Goal: Information Seeking & Learning: Learn about a topic

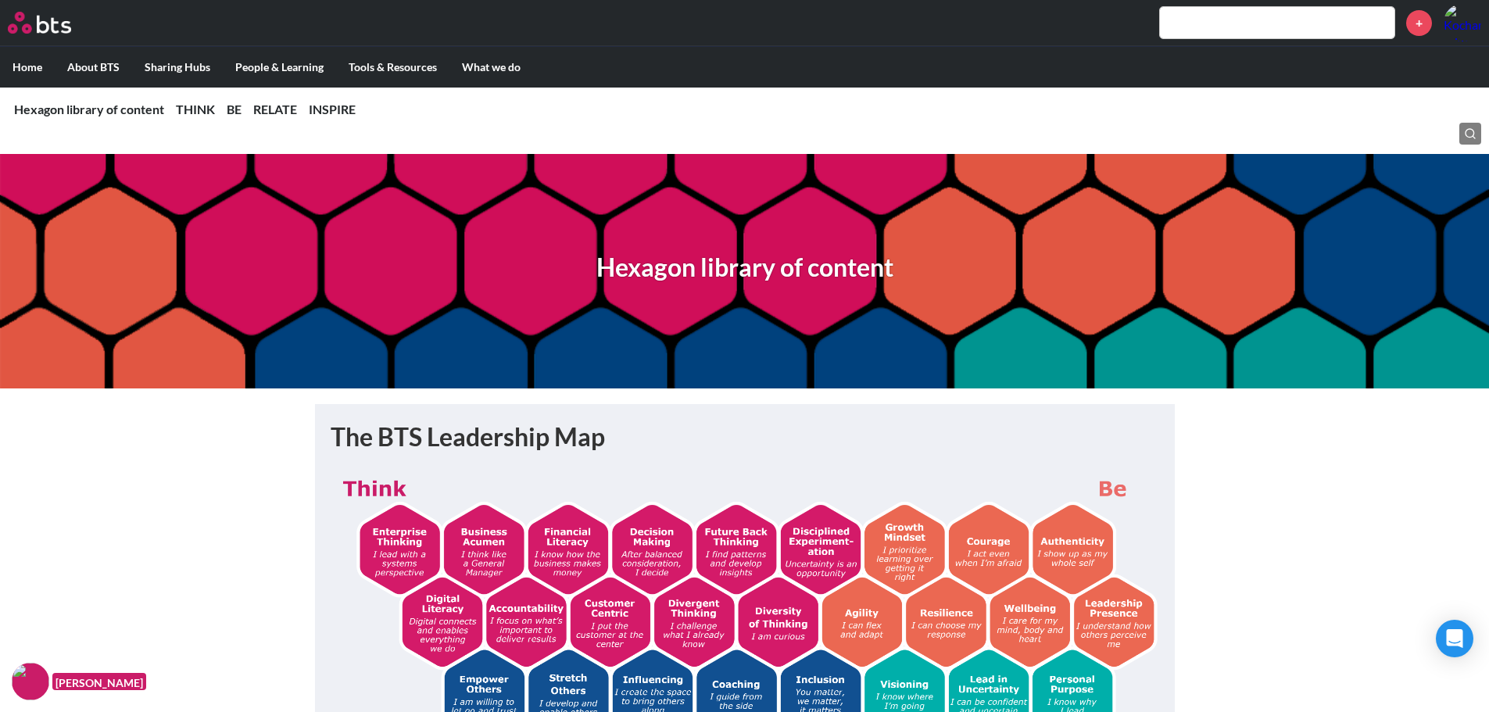
scroll to position [2371, 0]
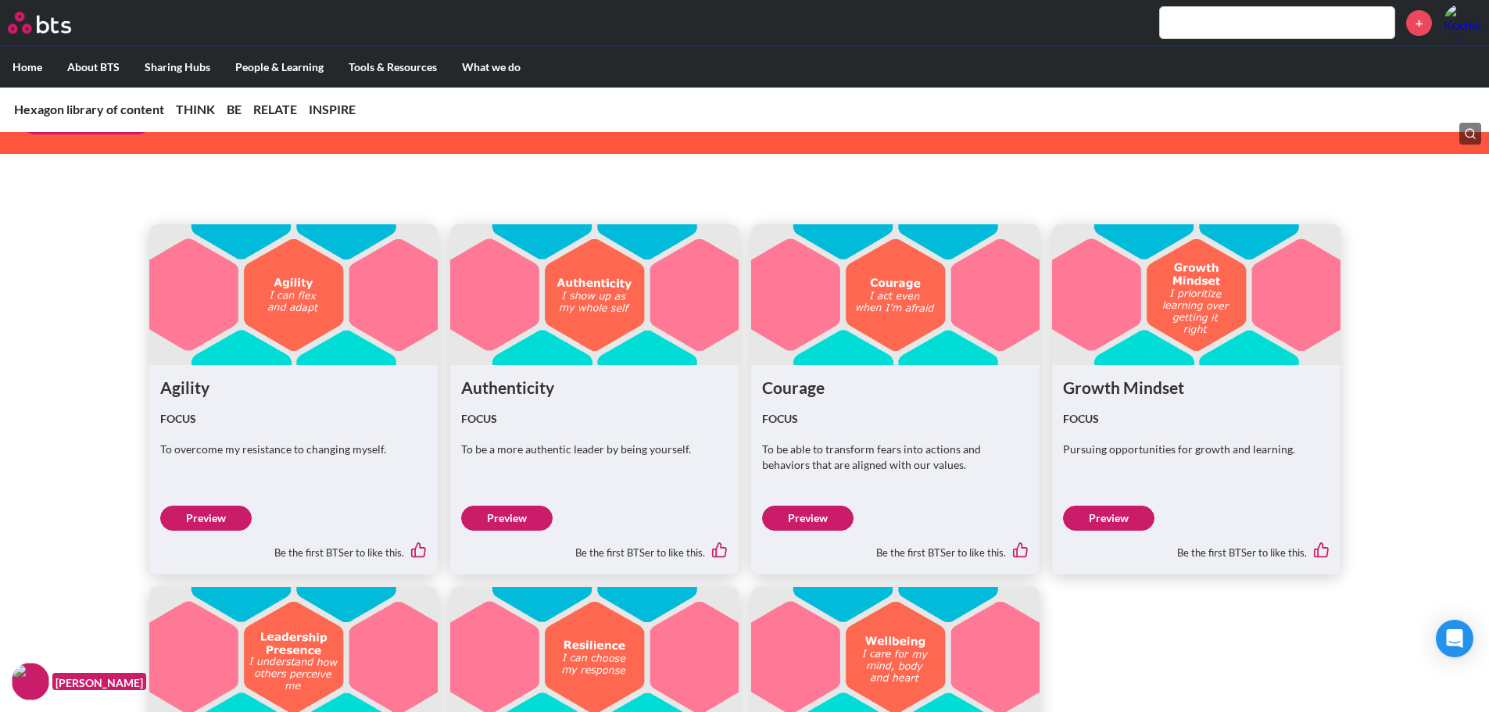
click at [1277, 24] on input "text" at bounding box center [1277, 22] width 235 height 31
type input "ศ"
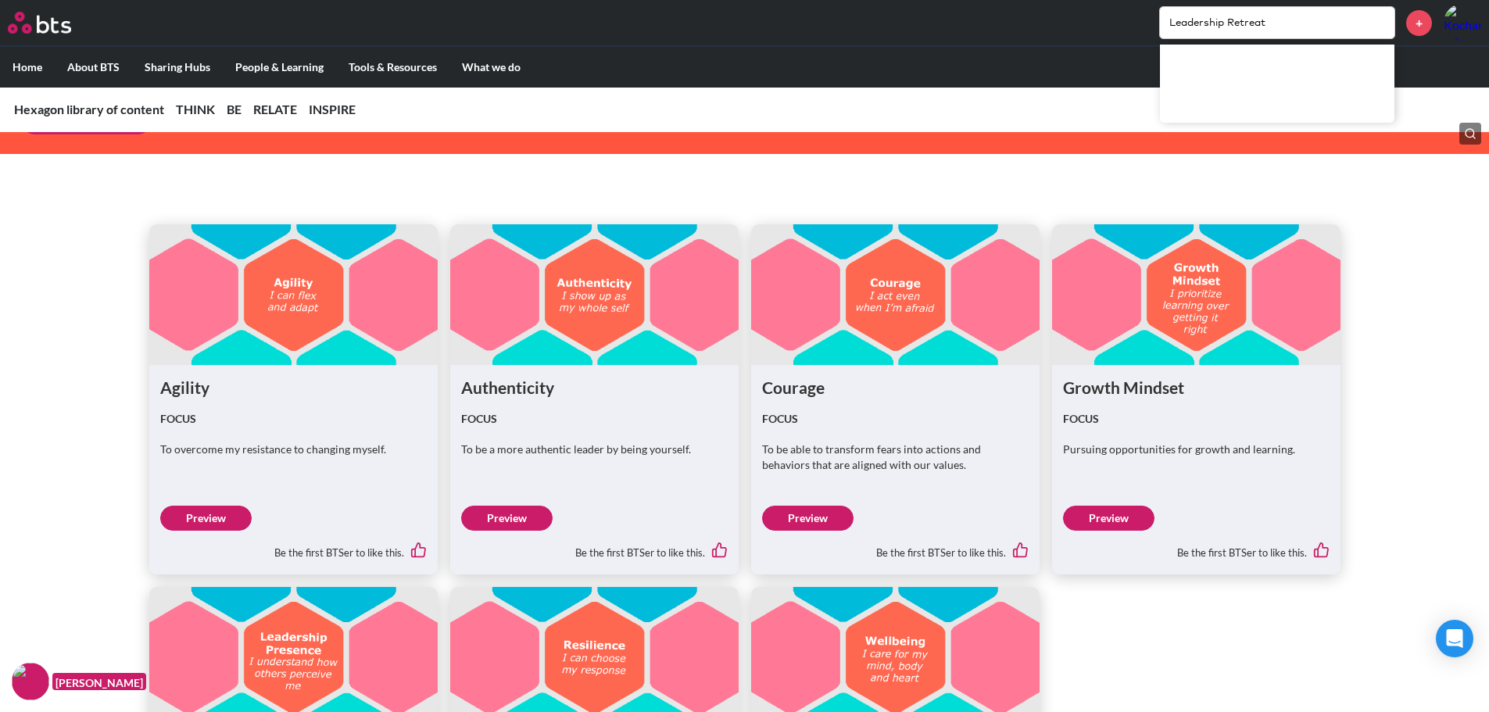
click at [1289, 21] on input "Leadership Retreat" at bounding box center [1277, 22] width 235 height 31
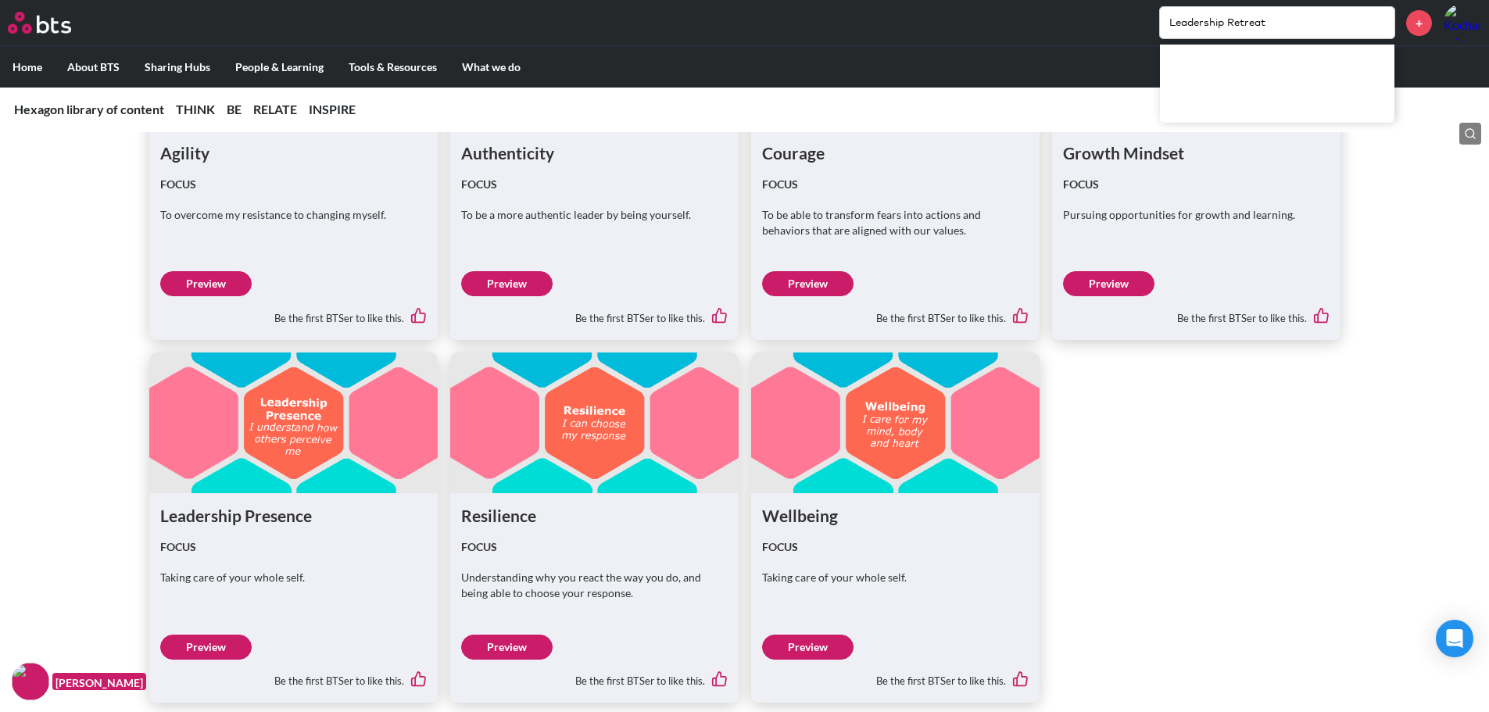
scroll to position [2683, 0]
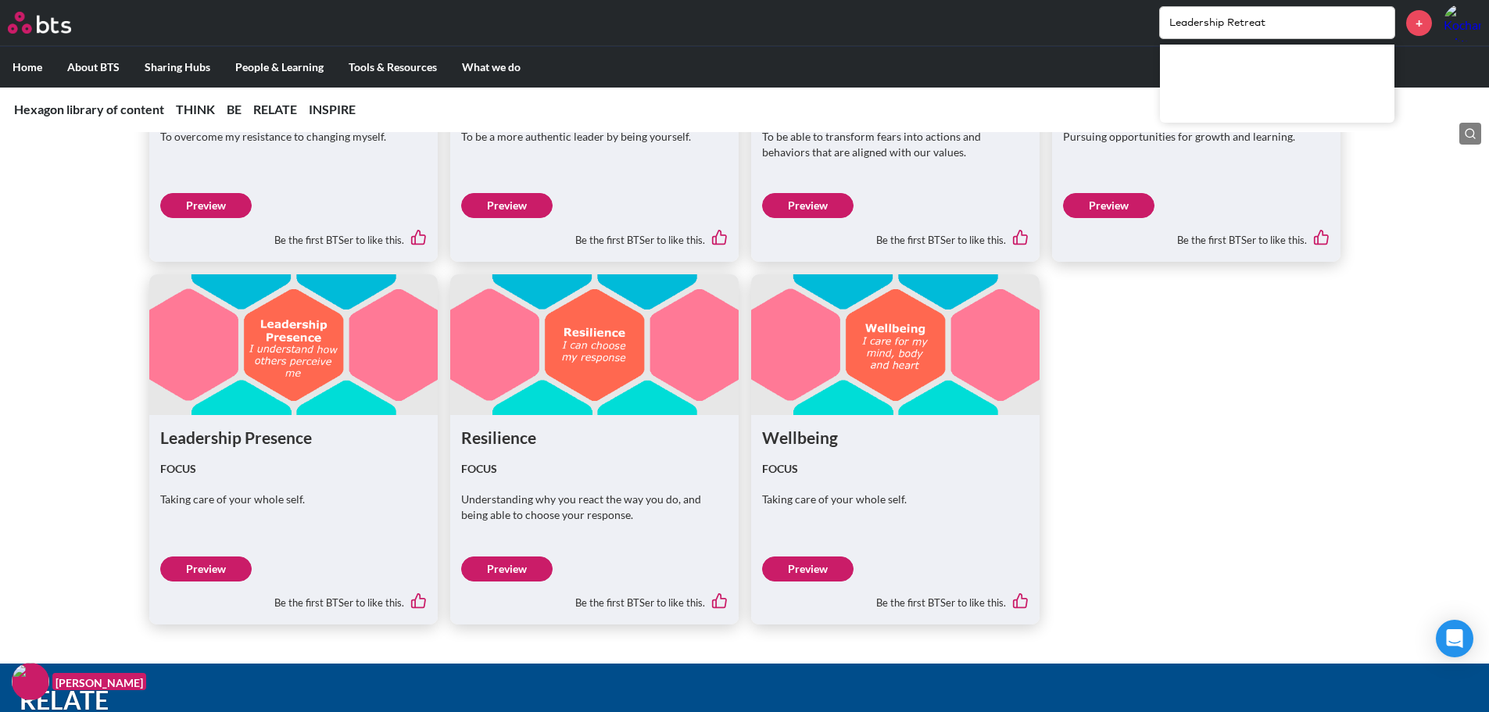
click at [218, 573] on link "Preview" at bounding box center [205, 569] width 91 height 25
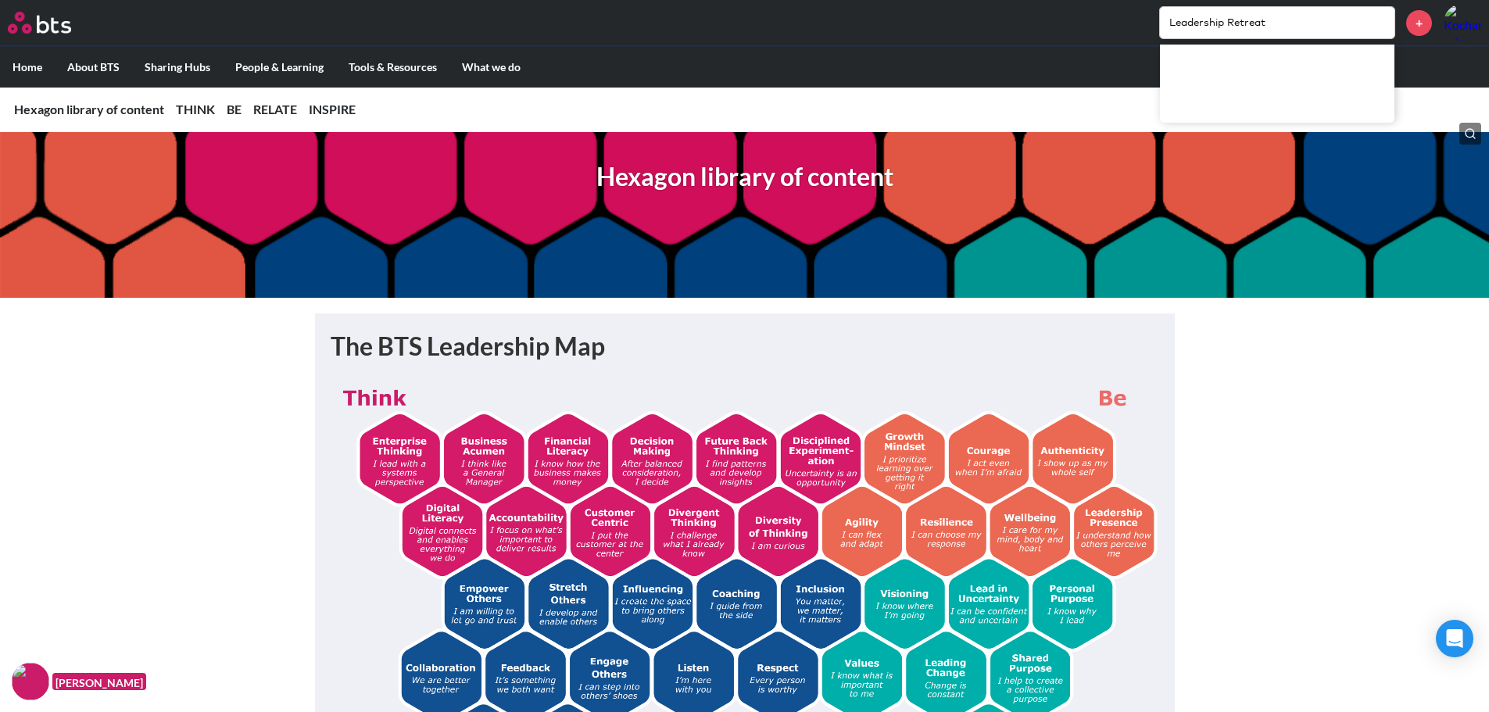
scroll to position [0, 0]
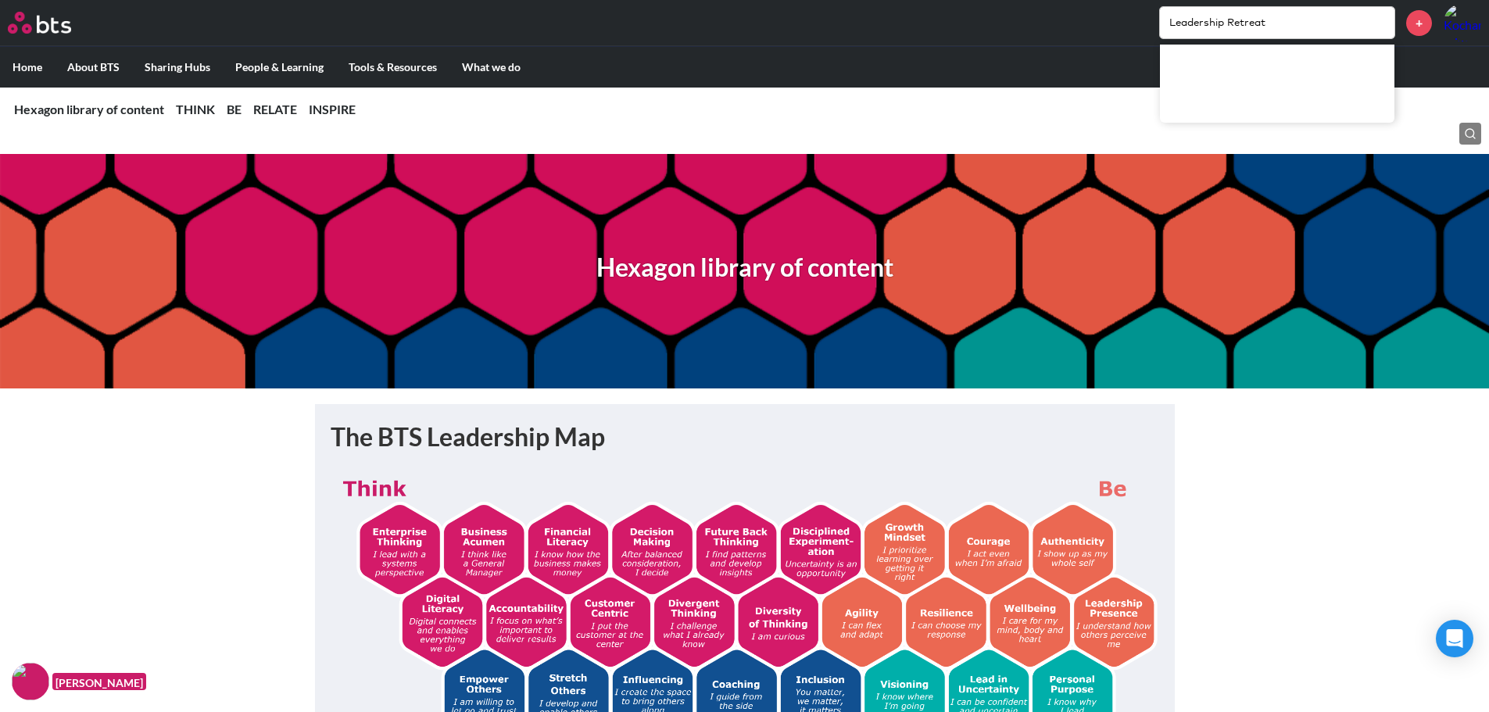
click at [1272, 26] on input "Leadership Retreat" at bounding box center [1277, 22] width 235 height 31
drag, startPoint x: 1269, startPoint y: 25, endPoint x: 1131, endPoint y: 20, distance: 137.7
click at [1131, 20] on div "Leadership Retreat +" at bounding box center [791, 23] width 1382 height 38
type input "Head hearth hand"
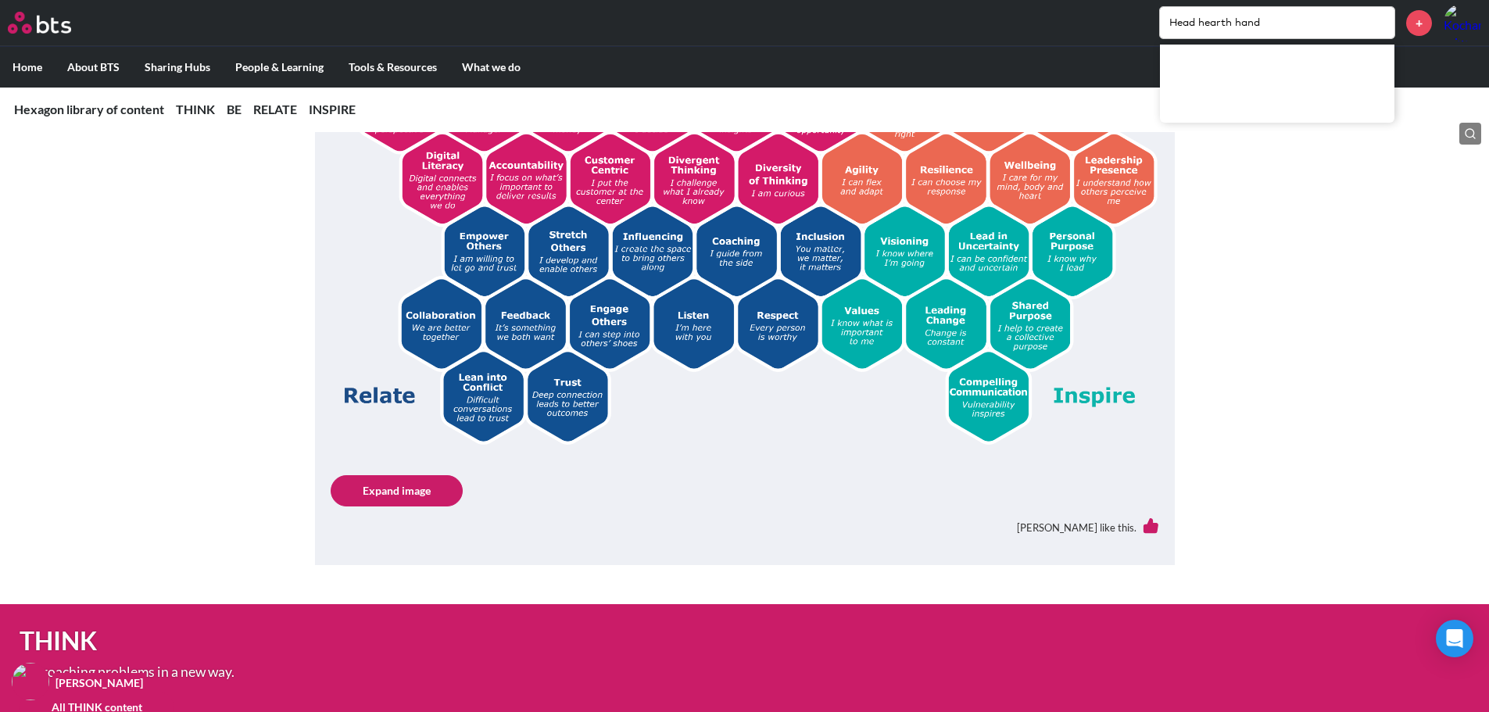
scroll to position [313, 0]
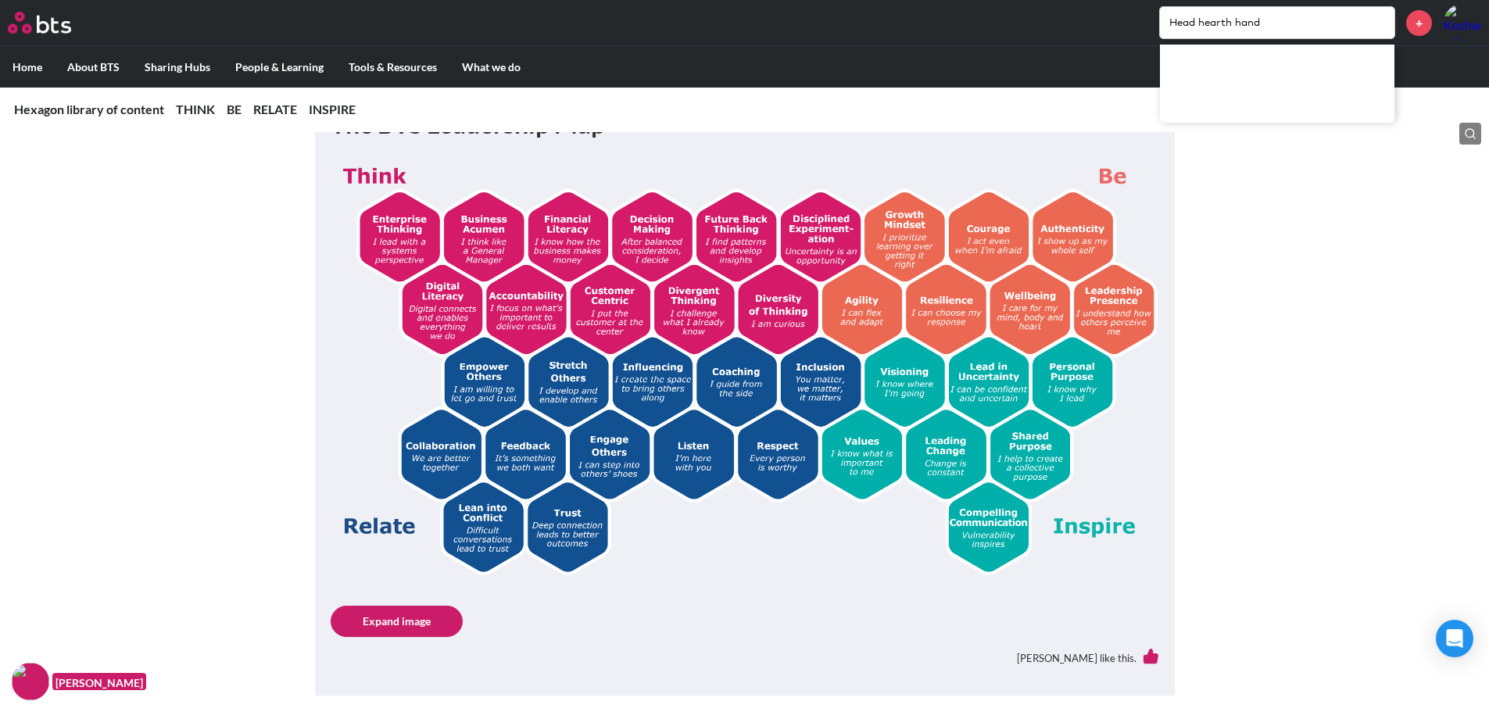
click at [860, 467] on img at bounding box center [745, 366] width 829 height 418
click at [870, 451] on img at bounding box center [745, 366] width 829 height 418
click at [375, 621] on link "Expand image" at bounding box center [397, 621] width 132 height 31
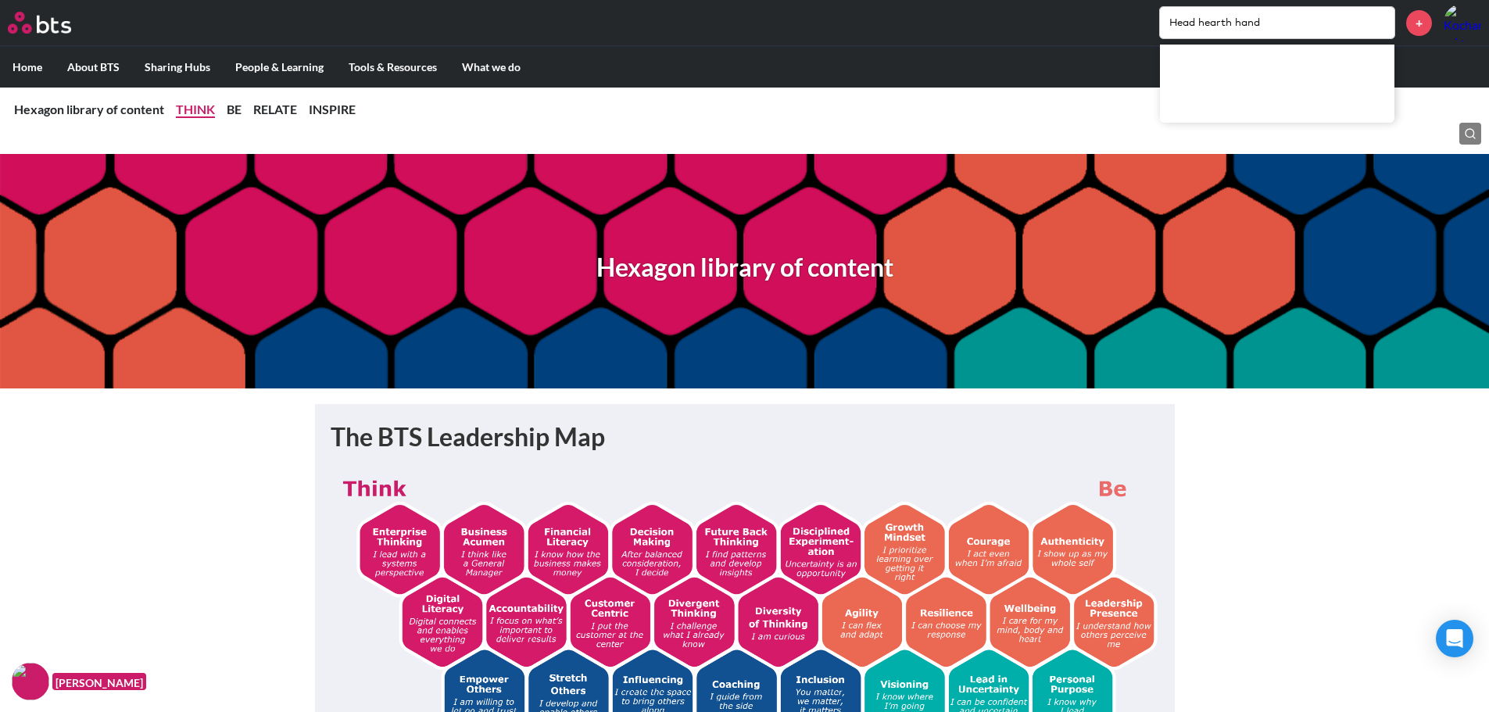
click at [194, 110] on link "THINK" at bounding box center [195, 109] width 39 height 15
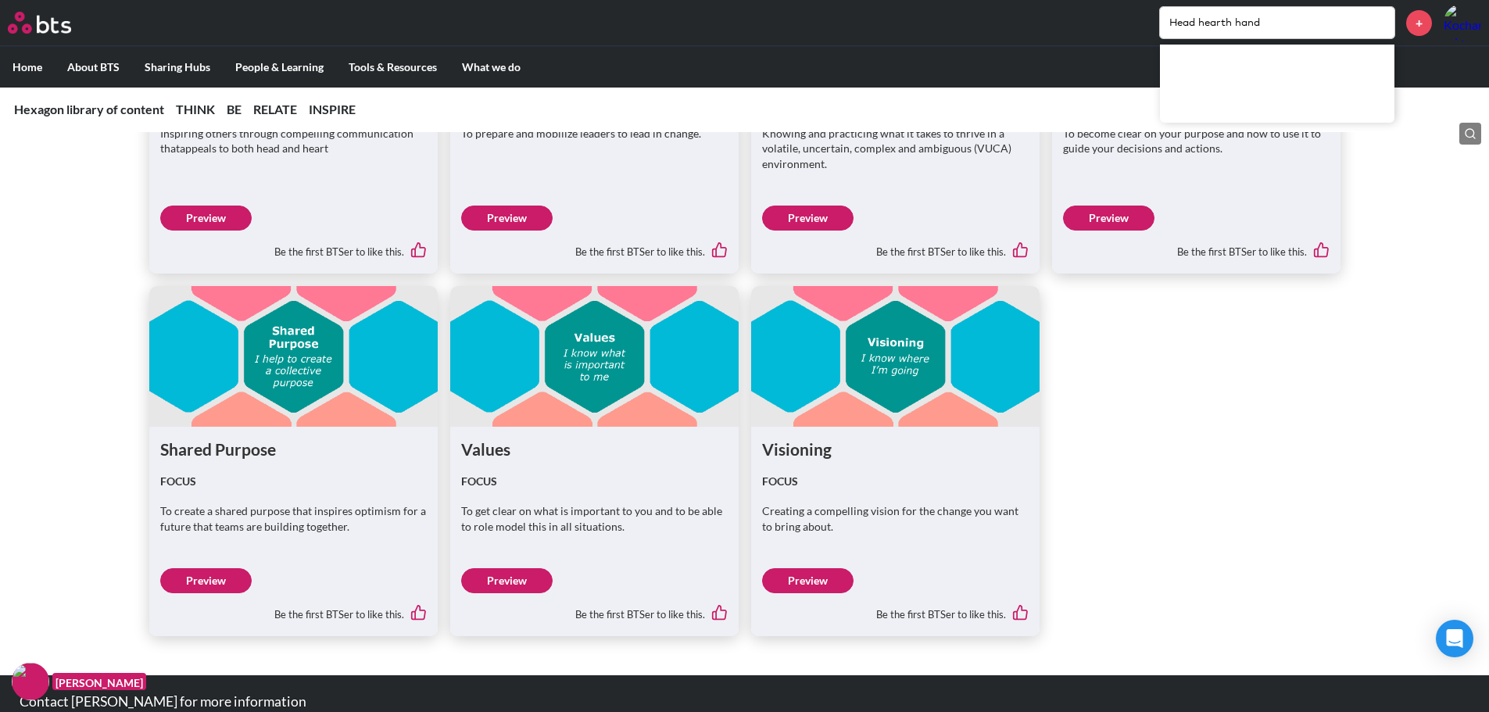
scroll to position [4996, 0]
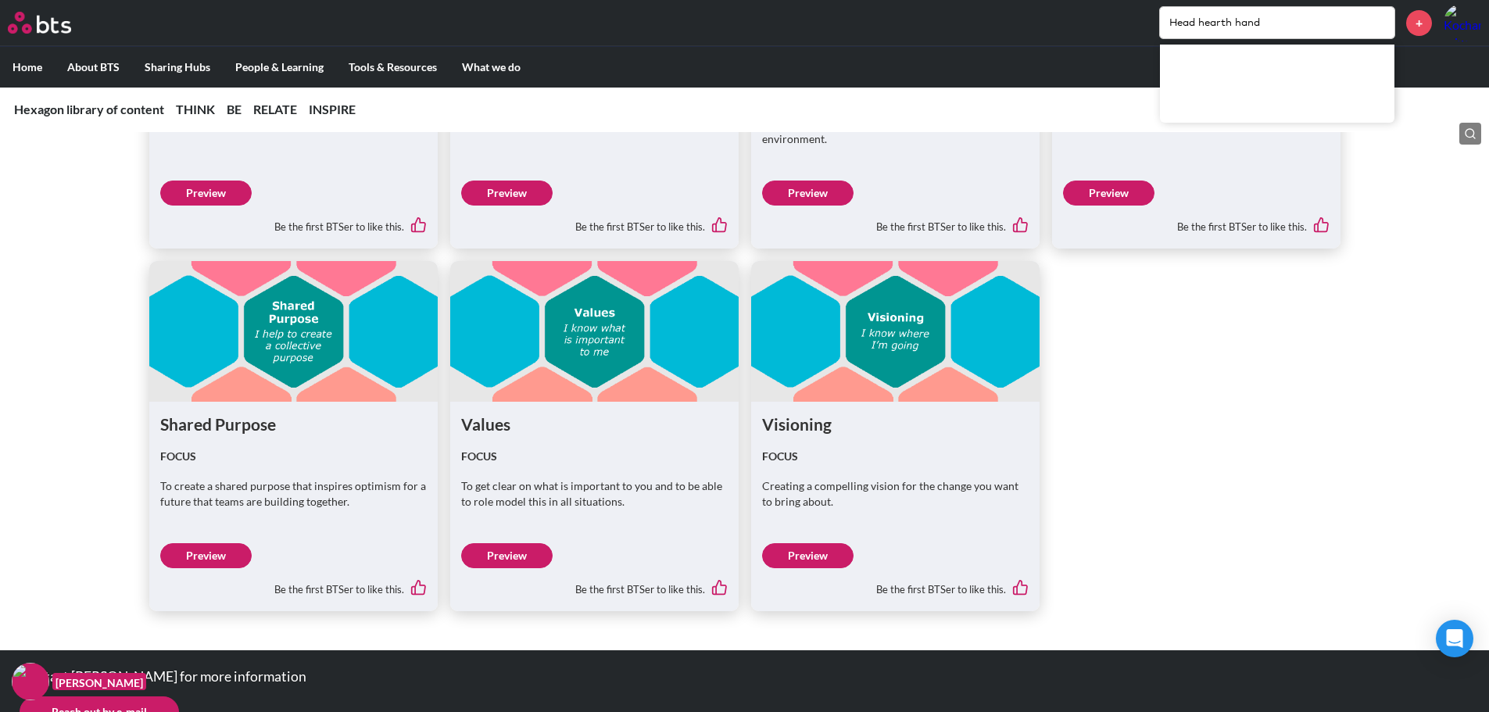
click at [493, 554] on link "Preview" at bounding box center [506, 555] width 91 height 25
